Goal: Answer question/provide support

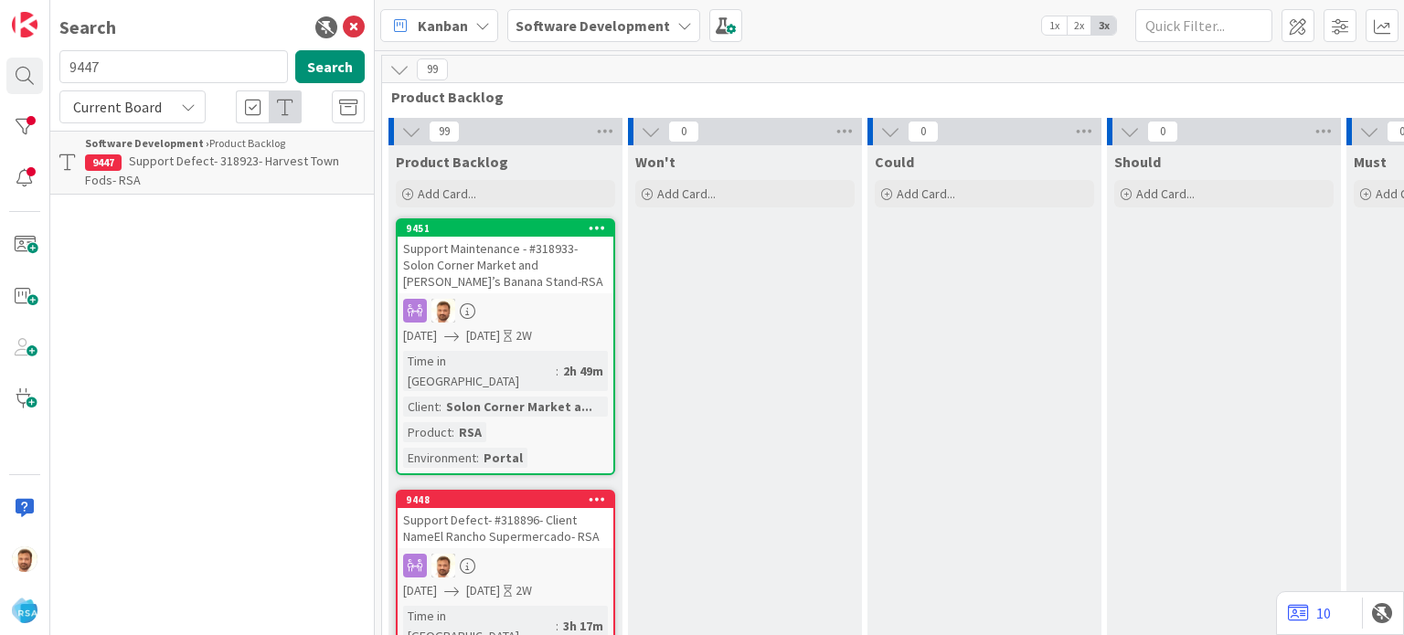
scroll to position [958, 2065]
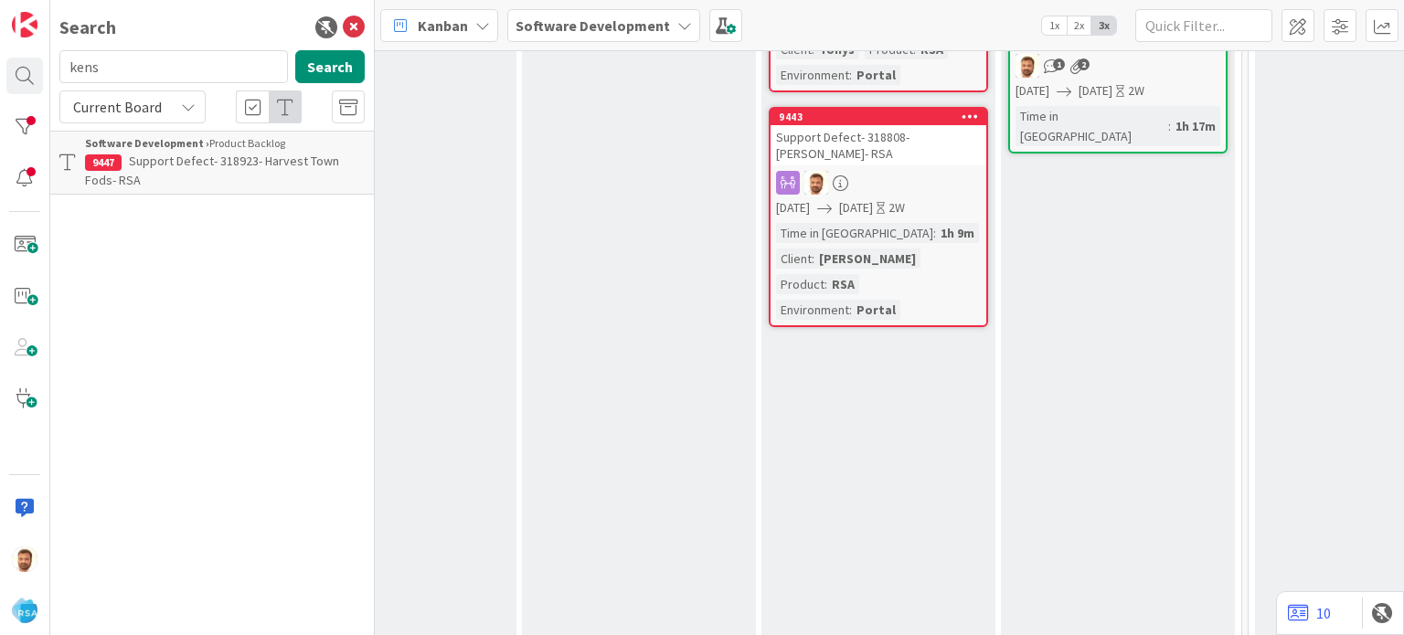
type input "kens"
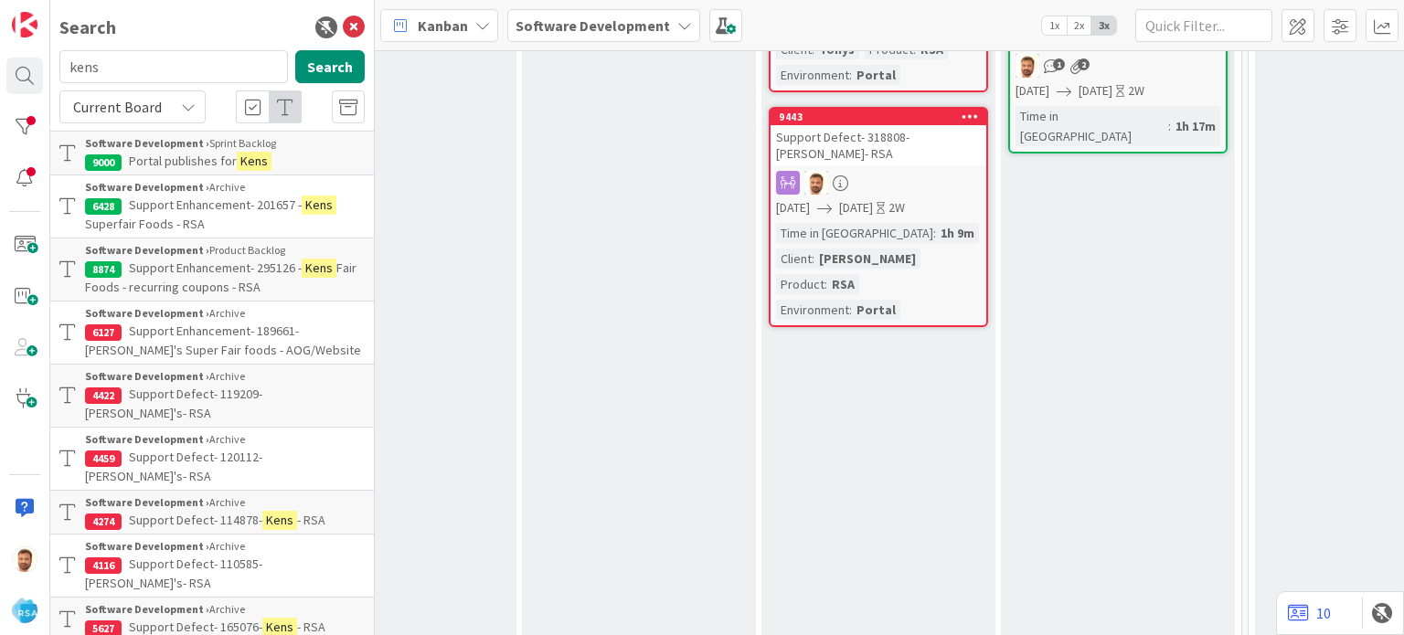
click at [215, 175] on link "Software Development › Archive 6428 Support Enhancement- 201657 - Kens Superfai…" at bounding box center [211, 206] width 323 height 62
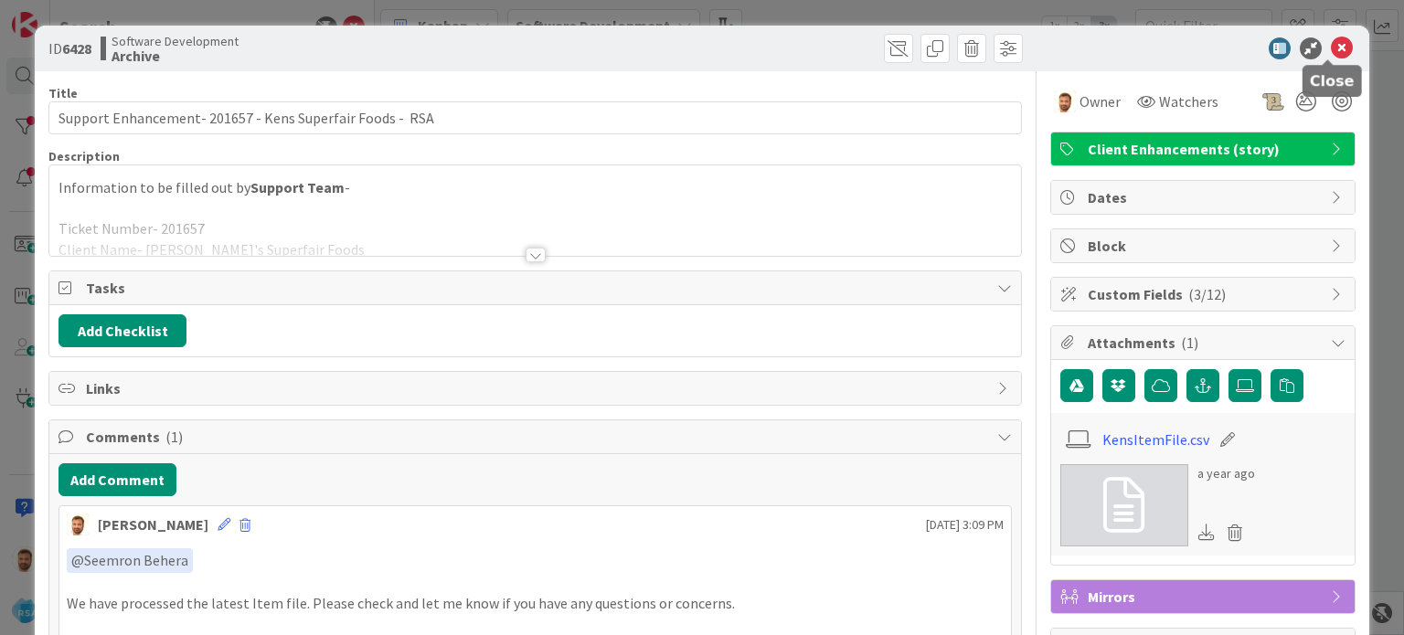
click at [1341, 50] on div at bounding box center [1193, 48] width 323 height 22
click at [1333, 50] on icon at bounding box center [1341, 48] width 22 height 22
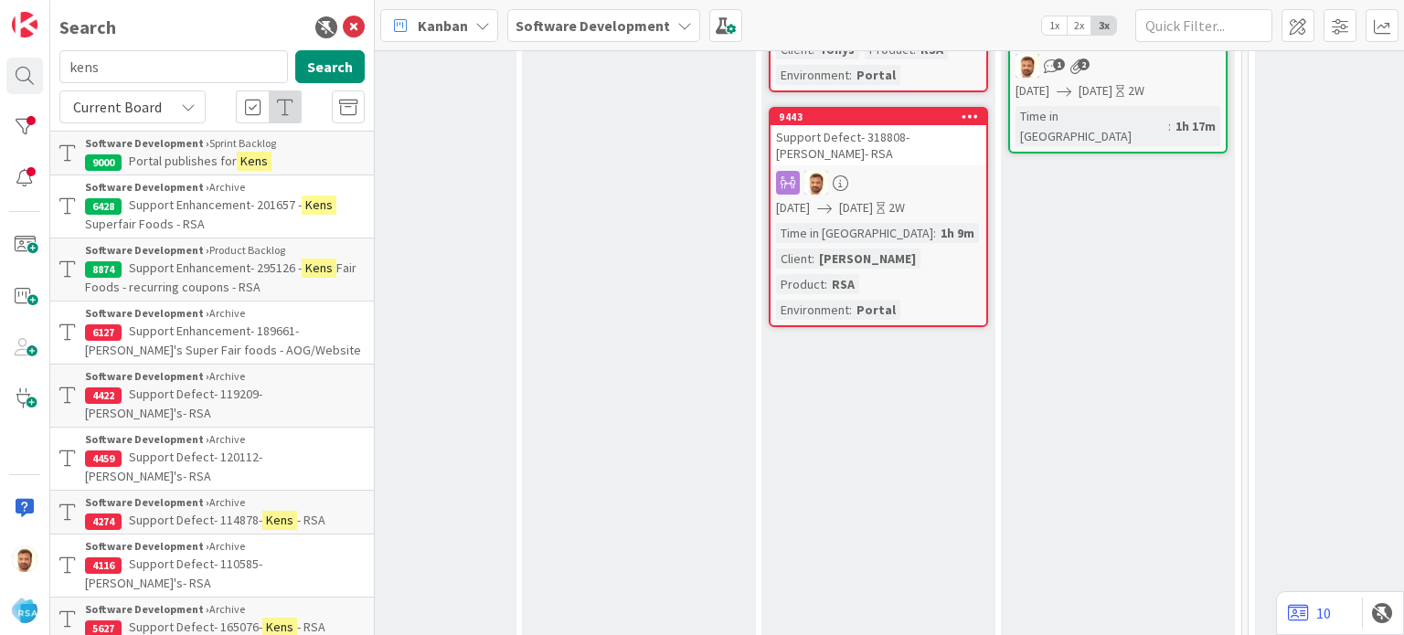
drag, startPoint x: 382, startPoint y: 543, endPoint x: 876, endPoint y: 493, distance: 496.9
click at [876, 493] on div "0 Min 1 Max 5 Analyze review and update requirements provide Acceptance Criteri…" at bounding box center [759, 461] width 958 height 2603
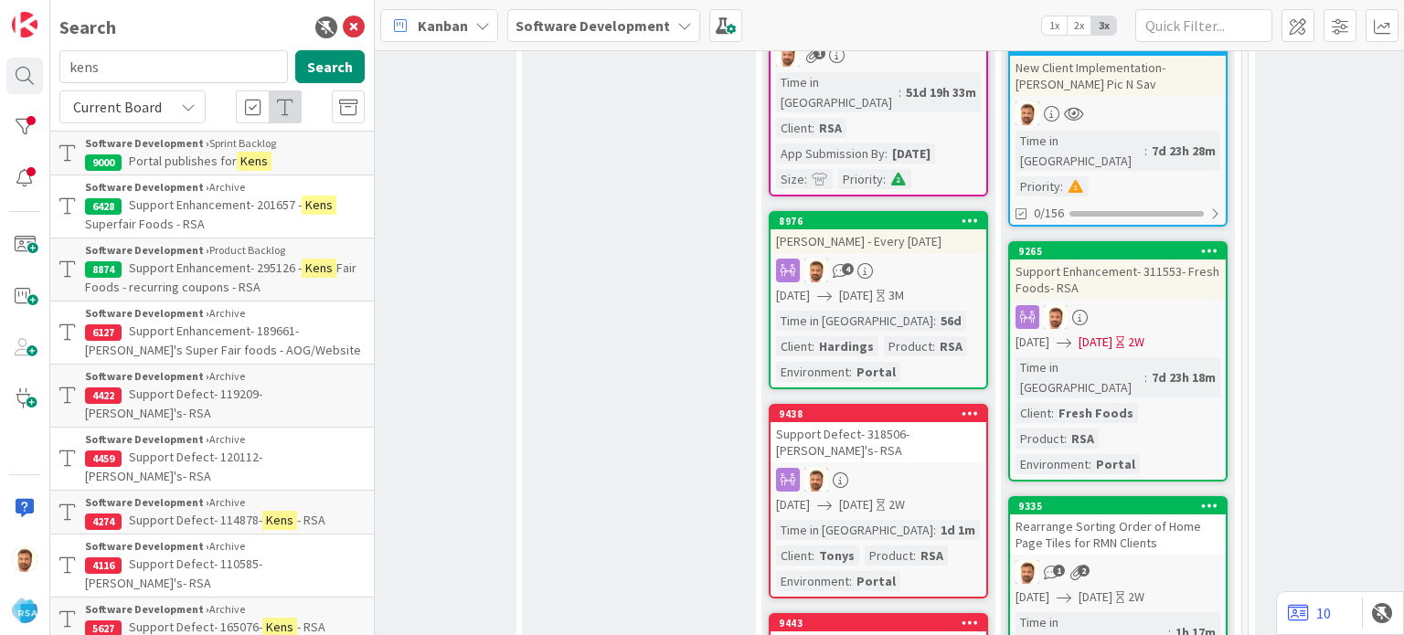
scroll to position [450, 2065]
